Goal: Navigation & Orientation: Go to known website

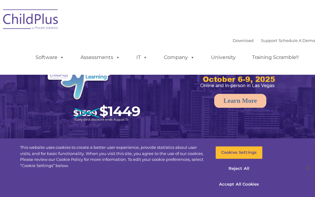
select select "MEDIUM"
click at [242, 181] on button "Accept All Cookies" at bounding box center [238, 184] width 47 height 13
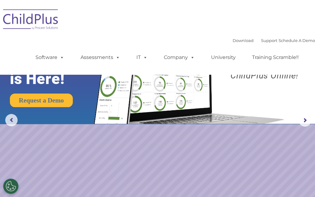
click at [38, 24] on img at bounding box center [31, 20] width 62 height 31
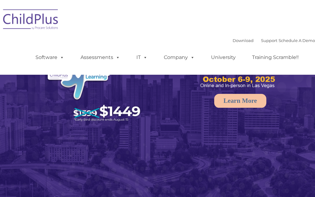
select select "MEDIUM"
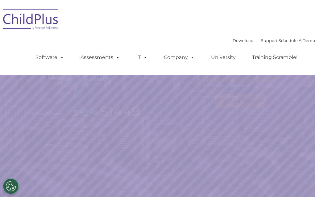
select select "MEDIUM"
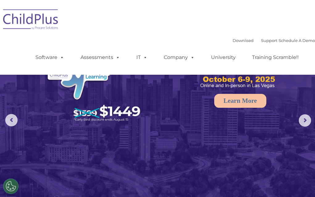
click at [52, 21] on img at bounding box center [31, 20] width 62 height 31
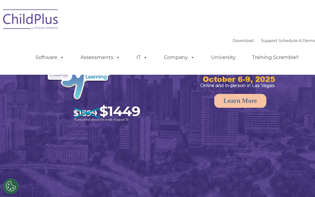
select select "MEDIUM"
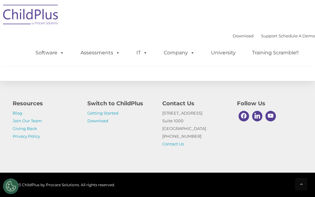
scroll to position [767, 0]
